Goal: Task Accomplishment & Management: Complete application form

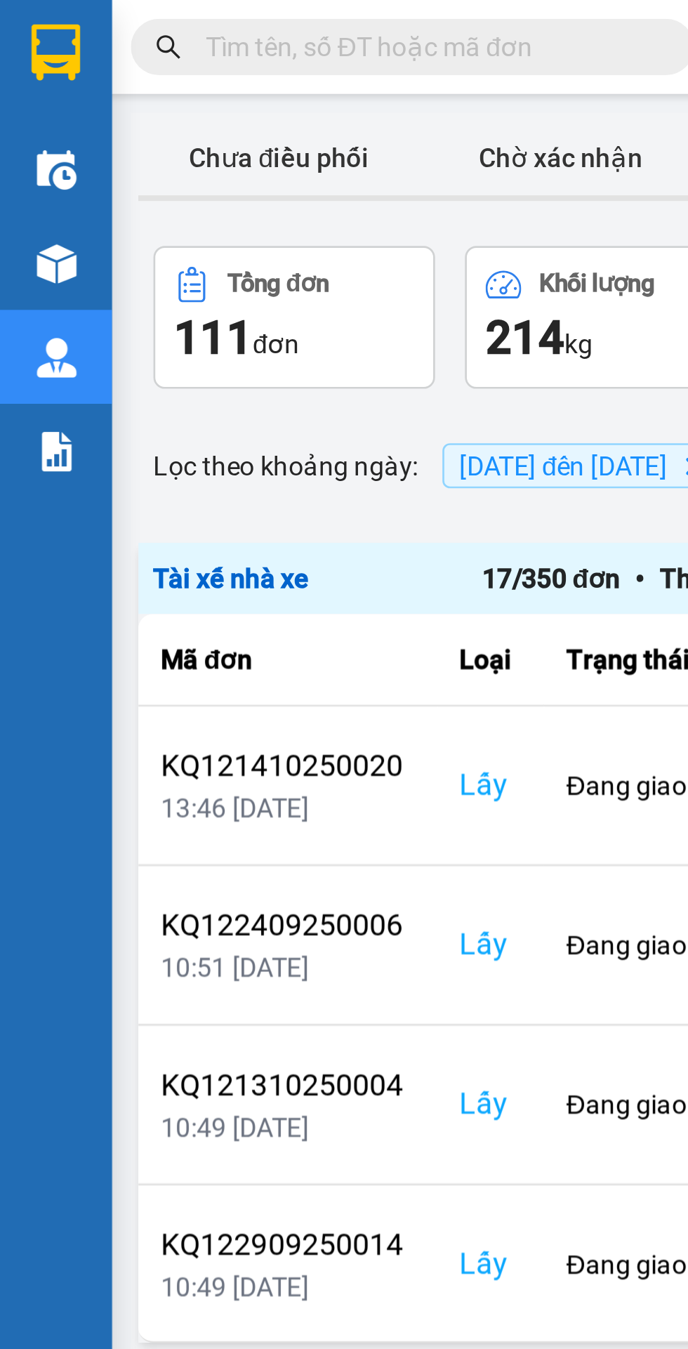
click at [132, 19] on input "text" at bounding box center [160, 17] width 166 height 15
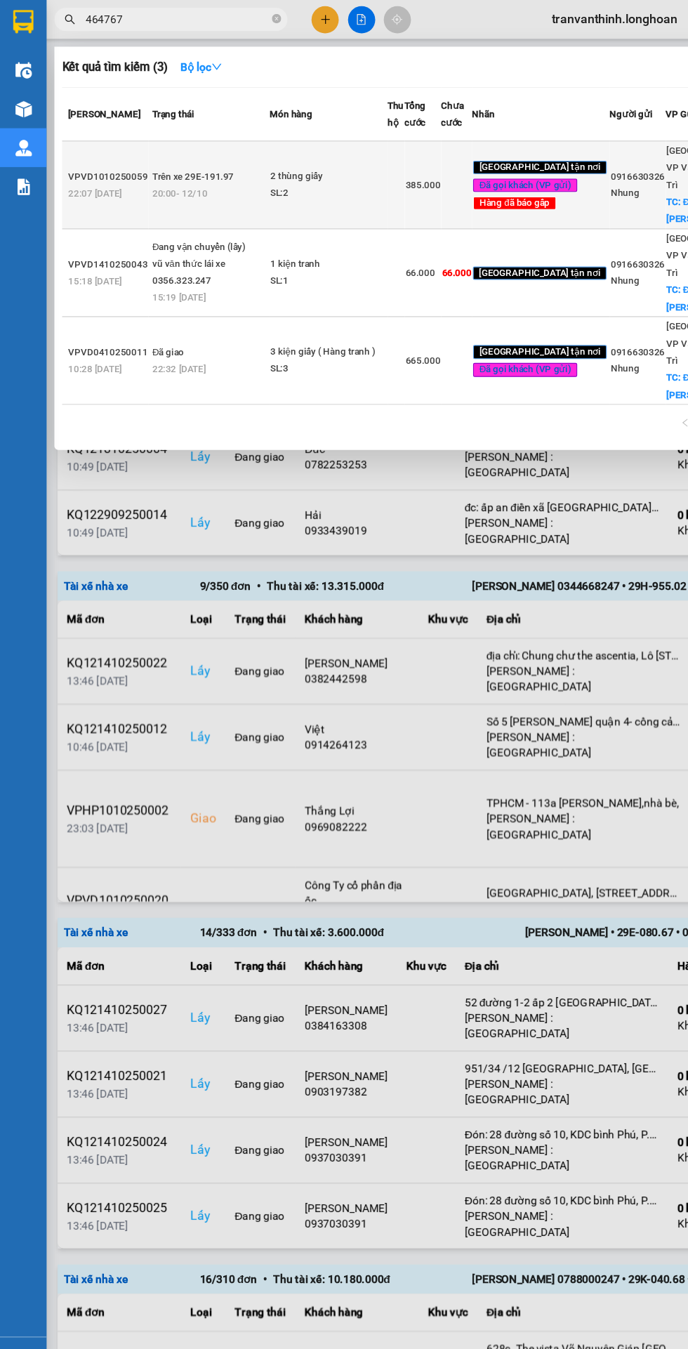
type input "464767"
click at [488, 207] on td "[GEOGRAPHIC_DATA] tận nơi Đã gọi khách (VP gửi) Hàng đã báo gấp" at bounding box center [489, 167] width 124 height 79
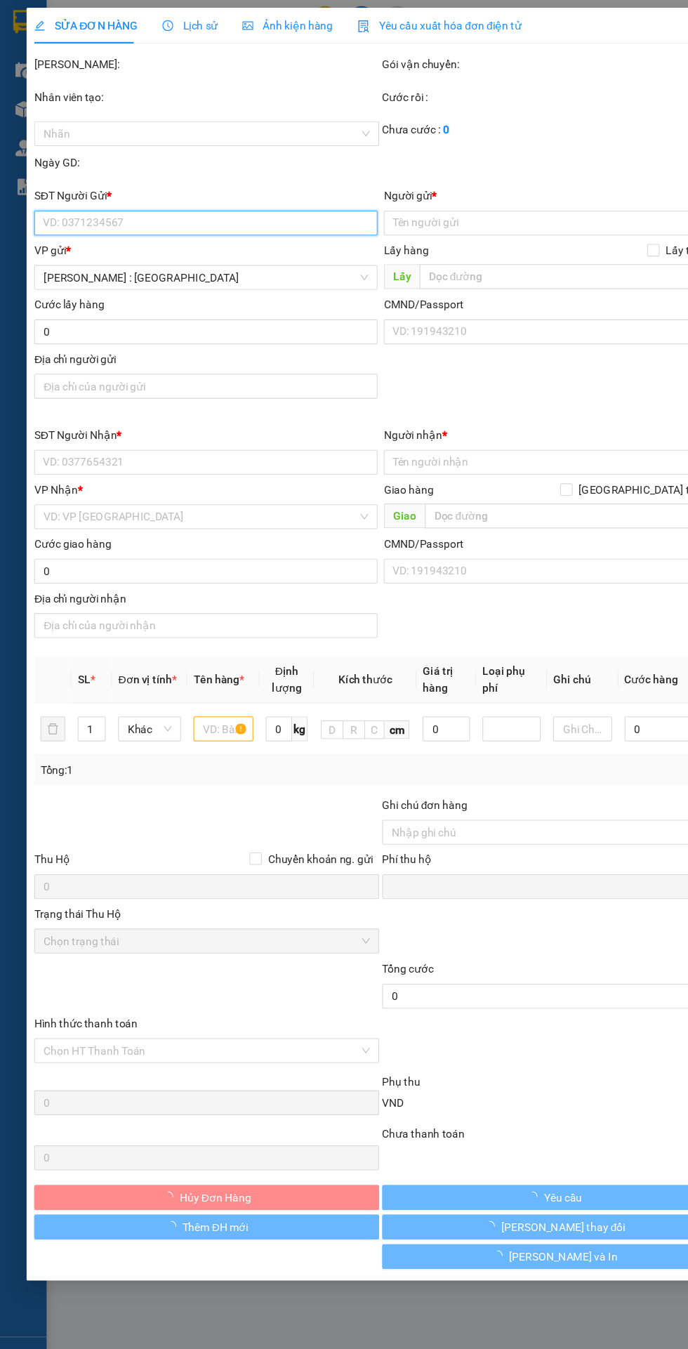
type input "0916630326"
type input "Nhung"
checkbox input "true"
type input "Đón: 21a , [PERSON_NAME] , [GEOGRAPHIC_DATA] , [GEOGRAPHIC_DATA]"
type input "65.000"
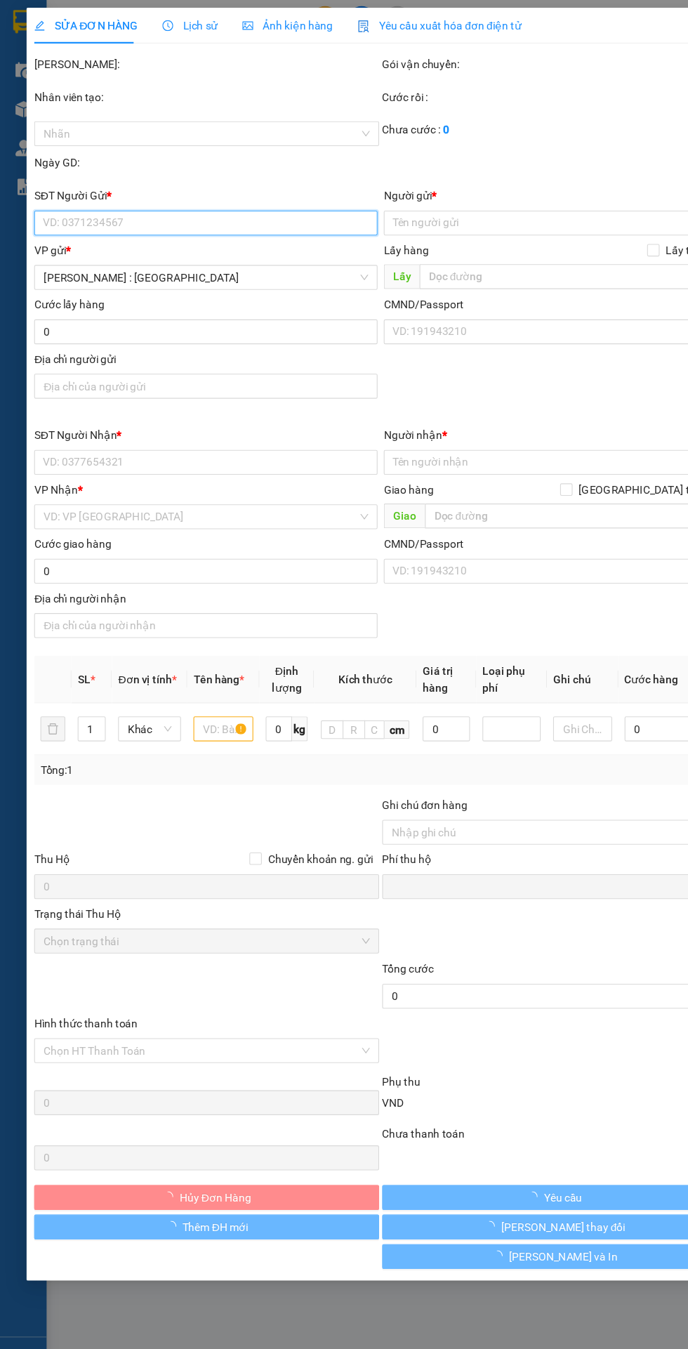
type input "0986464767"
type input "thắng"
checkbox input "true"
type input "Trả : 56 cộng hoà p4 quận [GEOGRAPHIC_DATA]"
type input "HÀNG DỄ MÓP MÉO CHÚ Ý BỐC XẾP NHẸ TAY KHÔNG ĐÈ HÀNG ( KHÔNG ĐỀN GIÁ TRỊ HÀNG )"
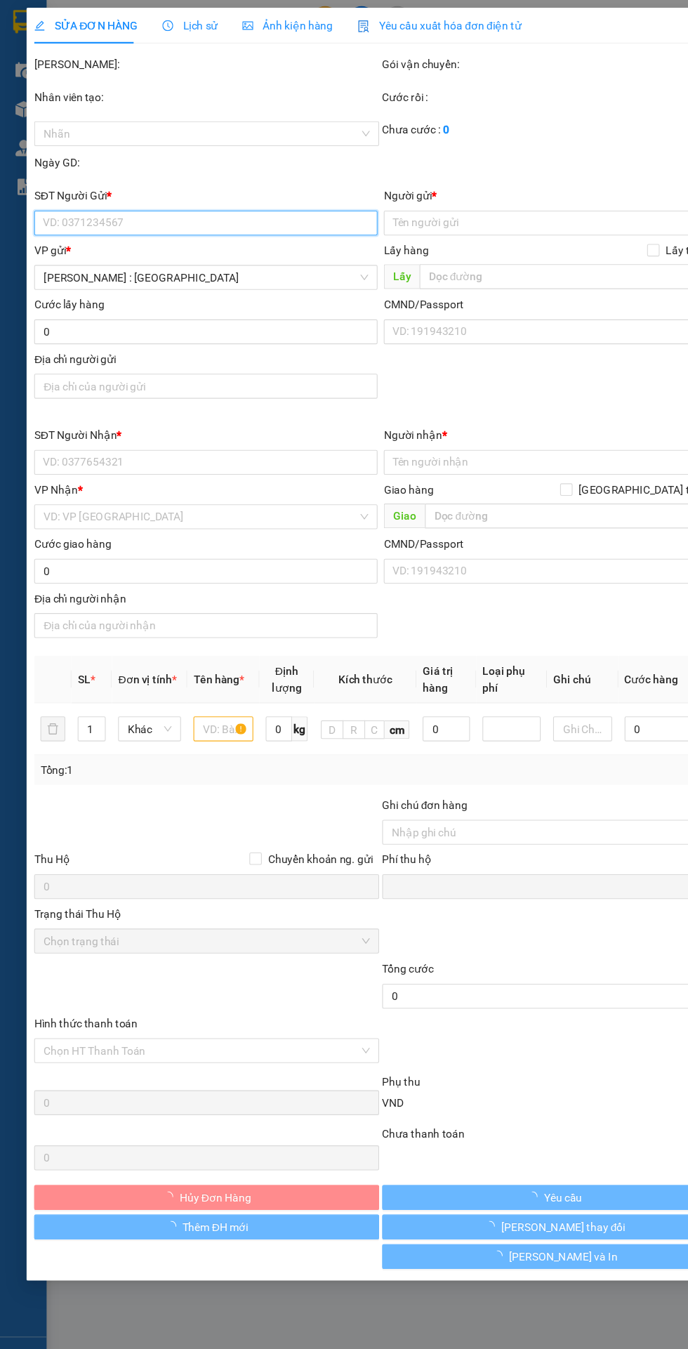
type input "0"
type input "385.000"
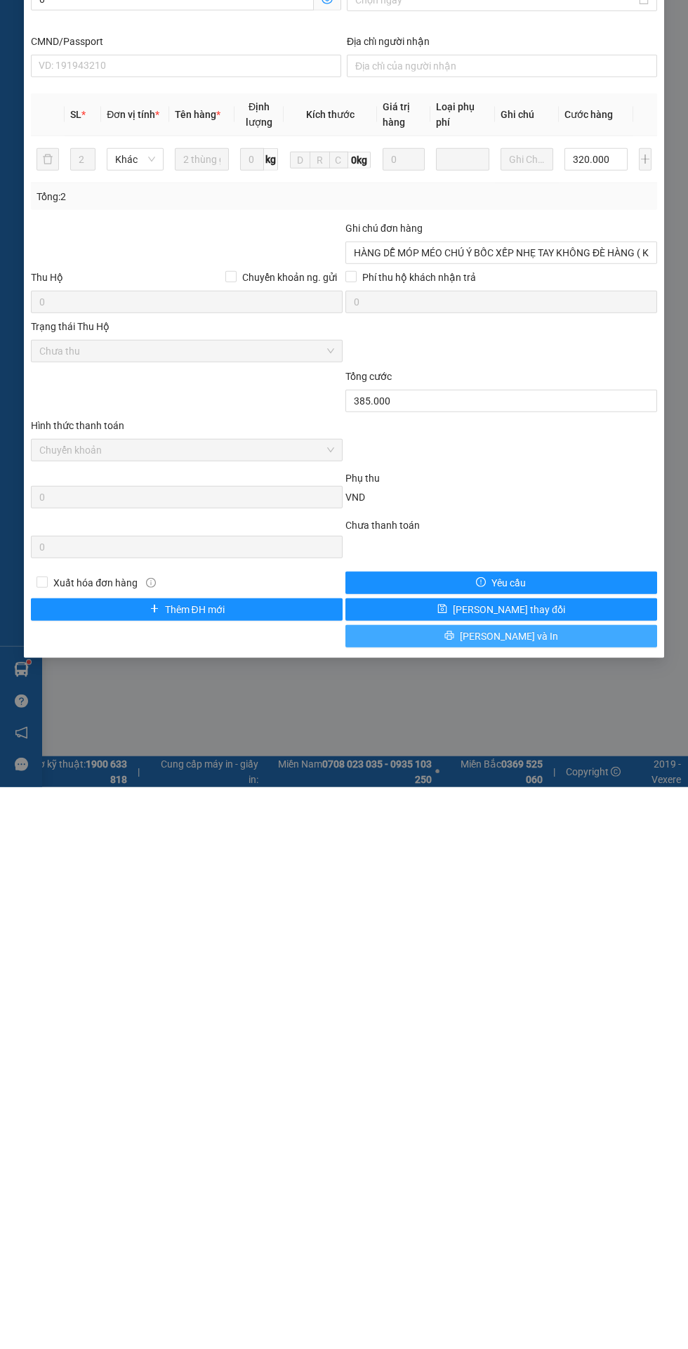
click at [553, 1187] on button "[PERSON_NAME] và In" at bounding box center [501, 1198] width 312 height 22
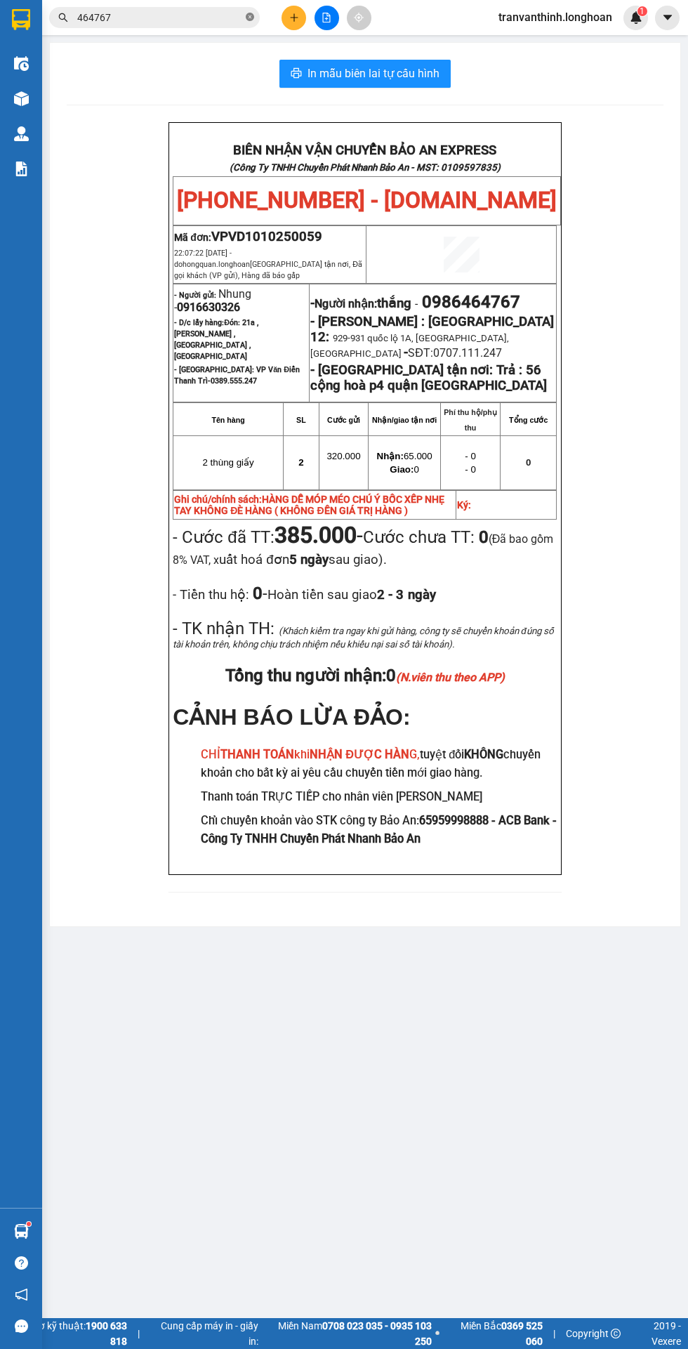
click at [250, 17] on icon "close-circle" at bounding box center [250, 17] width 8 height 8
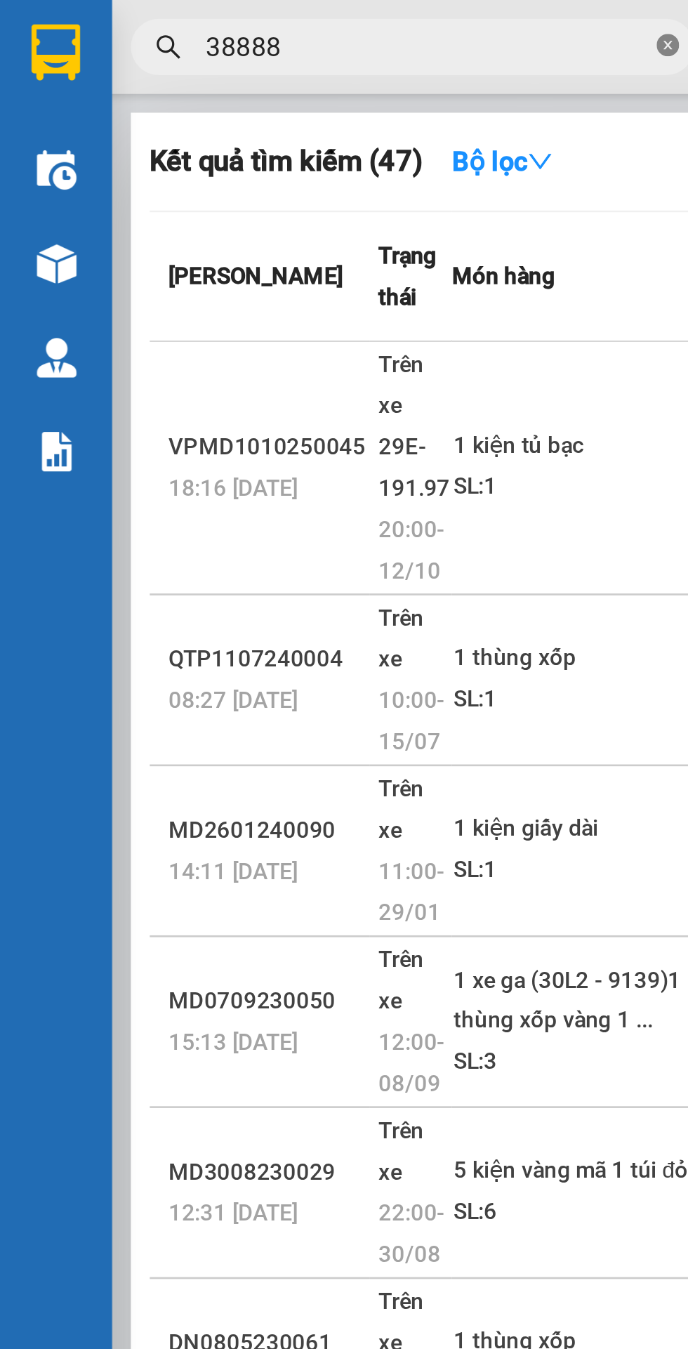
scroll to position [0, 2]
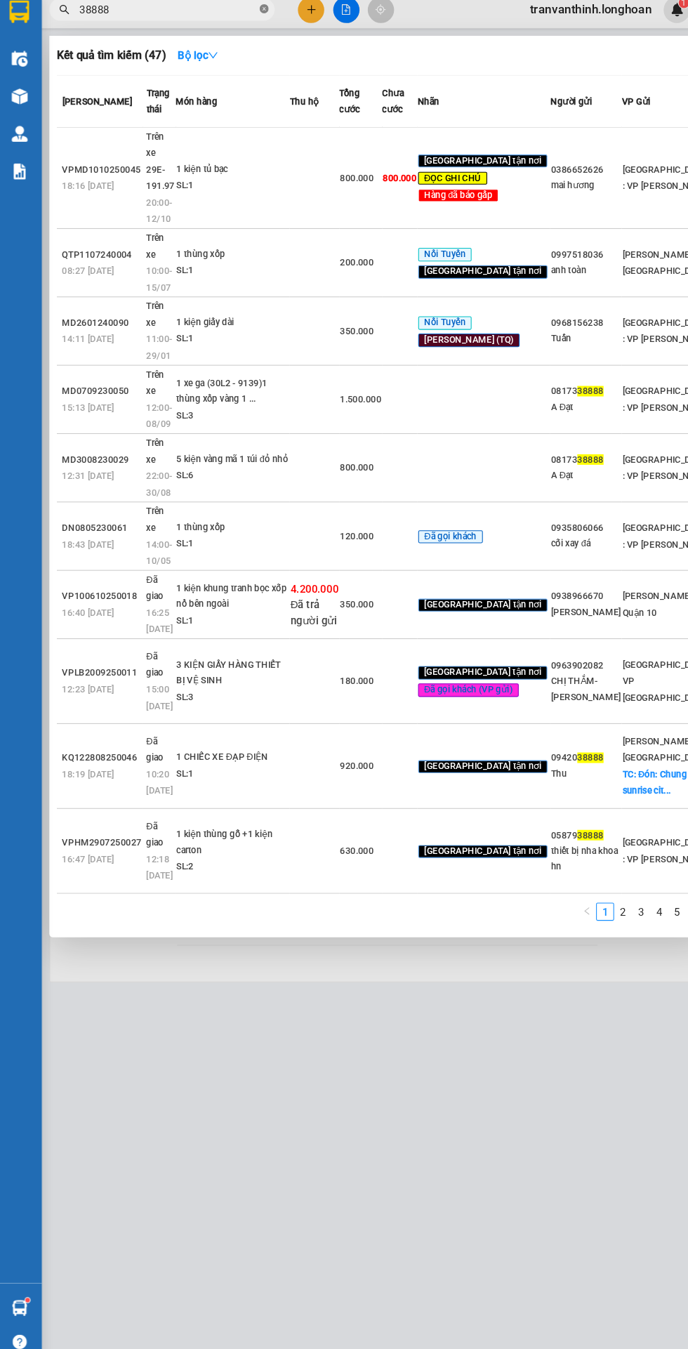
type input "38888"
